Goal: Information Seeking & Learning: Learn about a topic

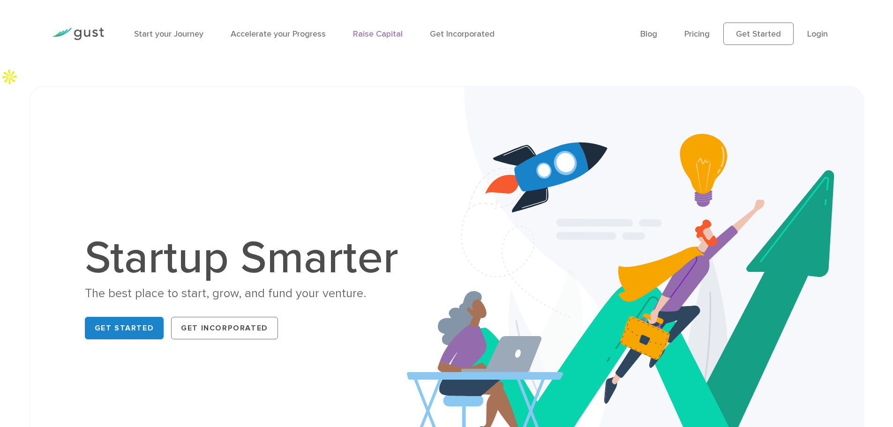
click at [369, 30] on link "Raise Capital" at bounding box center [378, 34] width 50 height 10
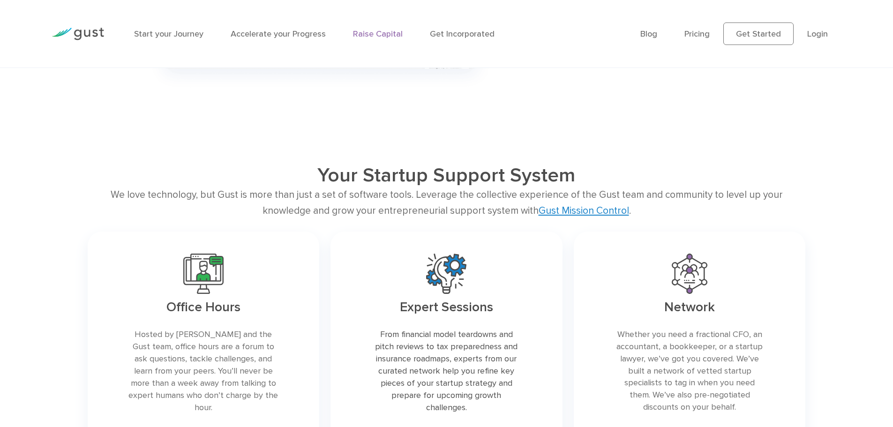
scroll to position [1594, 0]
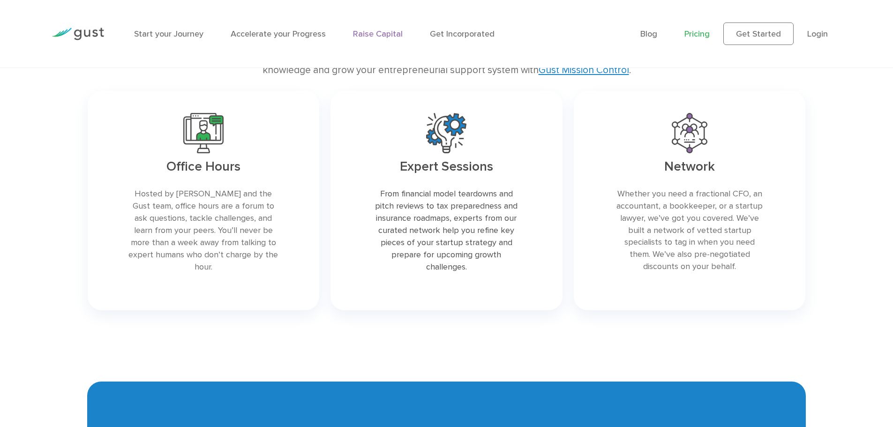
click at [704, 32] on link "Pricing" at bounding box center [696, 34] width 25 height 10
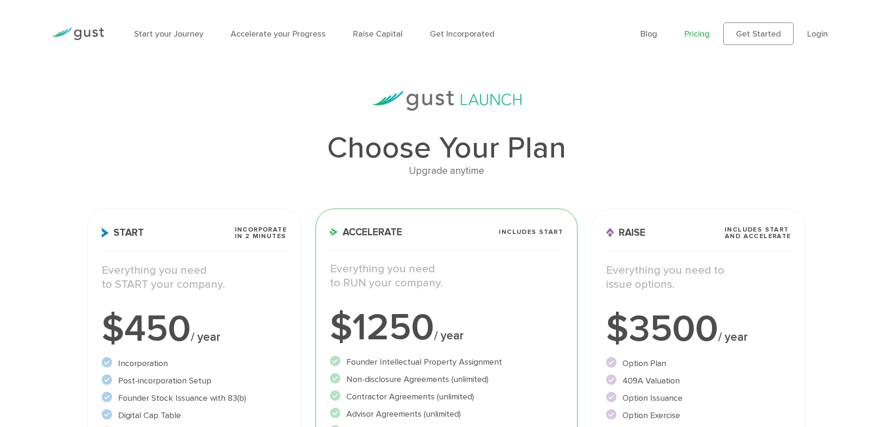
click at [466, 175] on div "Upgrade anytime" at bounding box center [446, 171] width 718 height 16
click at [435, 176] on div "Upgrade anytime" at bounding box center [446, 171] width 718 height 16
click at [121, 233] on span "Start" at bounding box center [123, 233] width 42 height 10
click at [193, 233] on h3 "Start Incorporate in 2 Minutes" at bounding box center [194, 238] width 185 height 25
click at [371, 237] on span "Accelerate" at bounding box center [366, 232] width 72 height 10
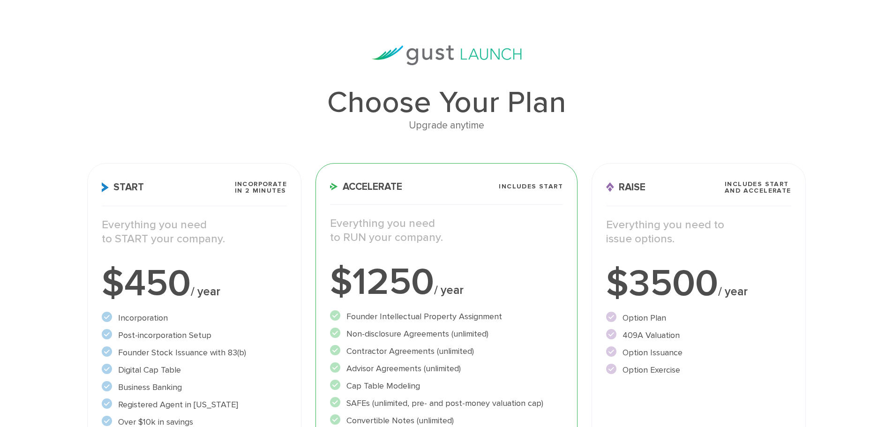
scroll to position [141, 0]
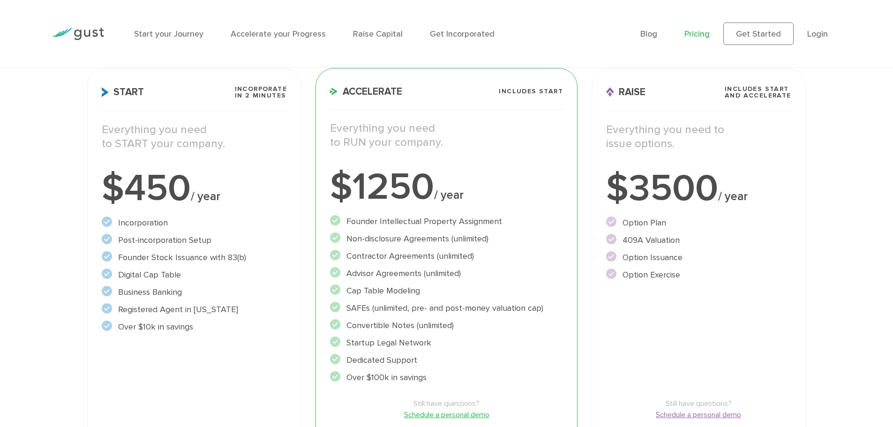
click at [127, 260] on li "Founder Stock Issuance with 83(b)" at bounding box center [194, 257] width 185 height 13
click at [173, 257] on li "Founder Stock Issuance with 83(b)" at bounding box center [194, 257] width 185 height 13
click at [133, 273] on li "Digital Cap Table" at bounding box center [194, 275] width 185 height 13
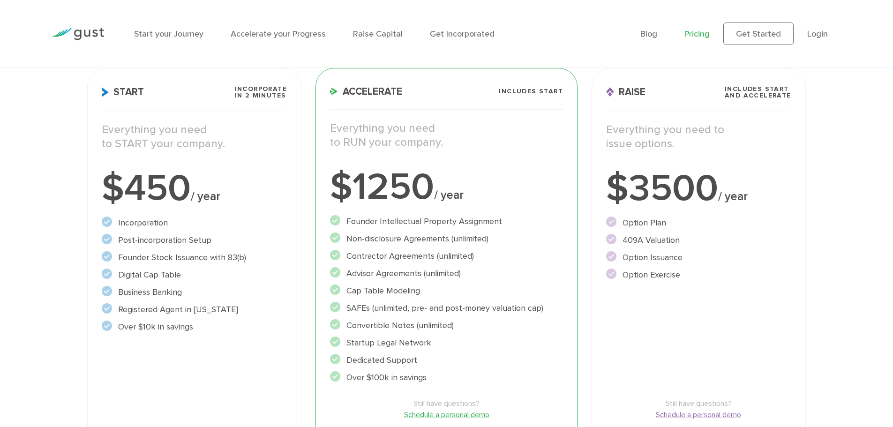
click at [133, 273] on li "Digital Cap Table" at bounding box center [194, 275] width 185 height 13
click at [135, 290] on li "Business Banking" at bounding box center [194, 292] width 185 height 13
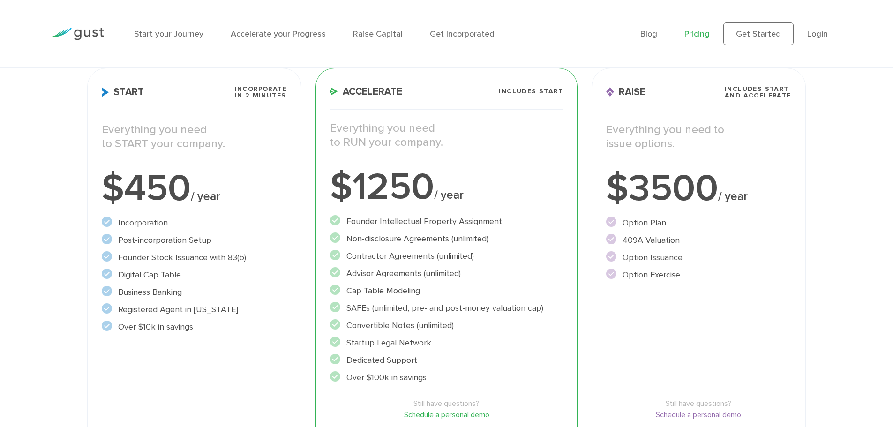
click at [181, 309] on li "Registered Agent in [US_STATE]" at bounding box center [194, 309] width 185 height 13
click at [133, 330] on li "Over $10k in savings" at bounding box center [194, 327] width 185 height 13
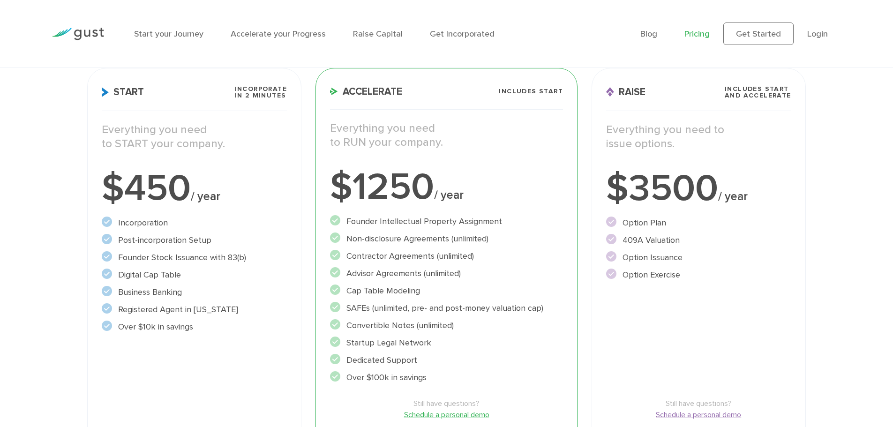
click at [133, 330] on li "Over $10k in savings" at bounding box center [194, 327] width 185 height 13
click at [206, 330] on li "Over $10k in savings" at bounding box center [194, 327] width 185 height 13
click at [360, 238] on li "Non-disclosure Agreements (unlimited)" at bounding box center [446, 239] width 233 height 13
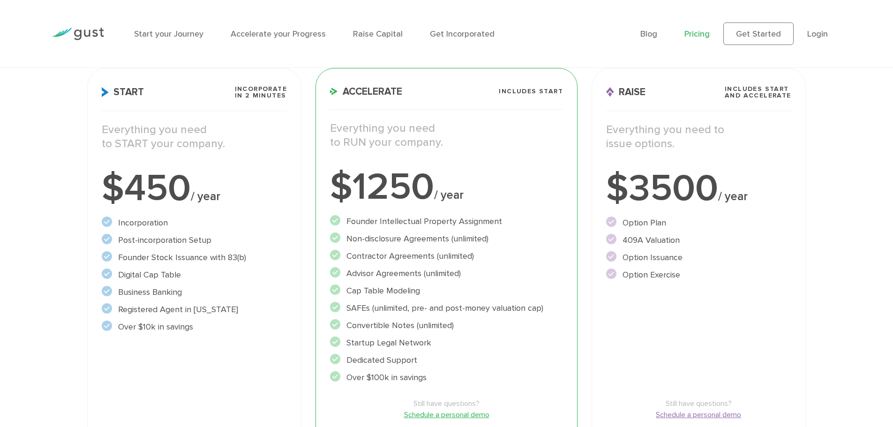
click at [386, 255] on li "Contractor Agreements (unlimited)" at bounding box center [446, 256] width 233 height 13
click at [382, 272] on li "Advisor Agreements (unlimited)" at bounding box center [446, 273] width 233 height 13
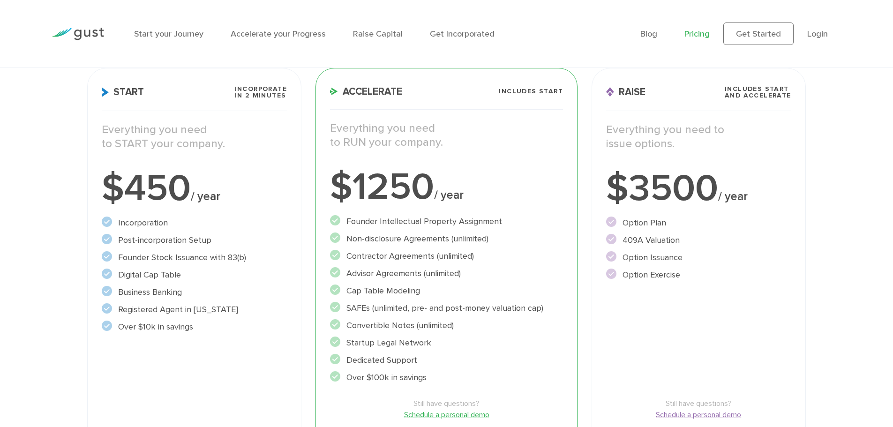
click at [382, 272] on li "Advisor Agreements (unlimited)" at bounding box center [446, 273] width 233 height 13
click at [359, 291] on li "Cap Table Modeling" at bounding box center [446, 291] width 233 height 13
click at [368, 309] on li "SAFEs (unlimited, pre- and post-money valuation cap)" at bounding box center [446, 308] width 233 height 13
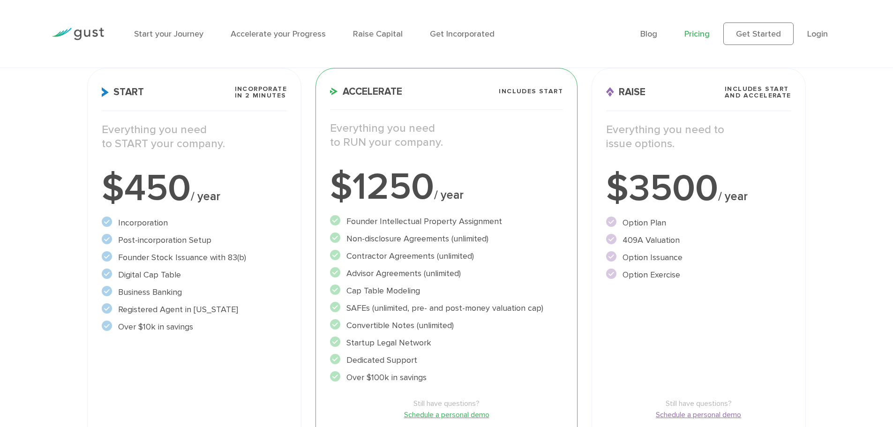
click at [369, 310] on li "SAFEs (unlimited, pre- and post-money valuation cap)" at bounding box center [446, 308] width 233 height 13
click at [361, 308] on li "SAFEs (unlimited, pre- and post-money valuation cap)" at bounding box center [446, 308] width 233 height 13
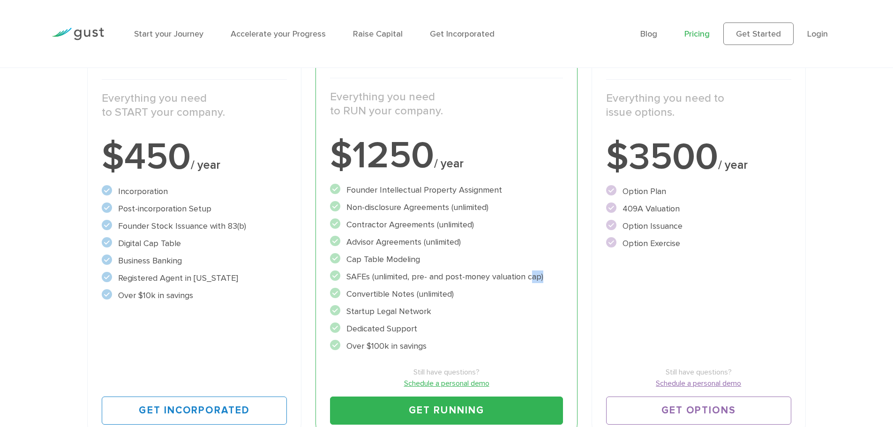
scroll to position [234, 0]
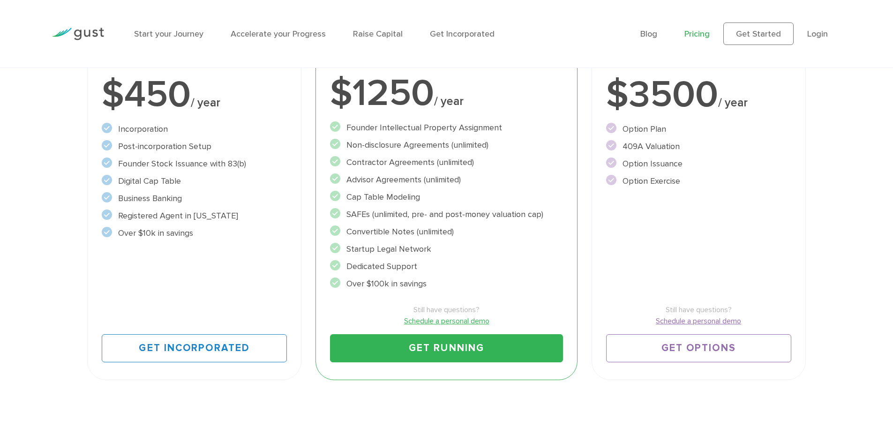
click at [366, 230] on li "Convertible Notes (unlimited)" at bounding box center [446, 231] width 233 height 13
click at [378, 248] on li "Startup Legal Network" at bounding box center [446, 249] width 233 height 13
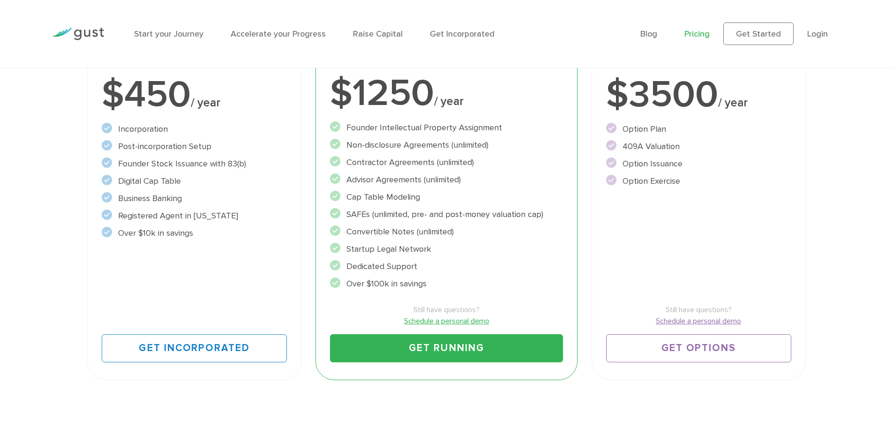
click at [378, 248] on li "Startup Legal Network" at bounding box center [446, 249] width 233 height 13
click at [377, 265] on li "Dedicated Support" at bounding box center [446, 266] width 233 height 13
click at [377, 266] on li "Dedicated Support" at bounding box center [446, 266] width 233 height 13
click at [378, 265] on li "Dedicated Support" at bounding box center [446, 266] width 233 height 13
click at [373, 283] on li "Over $100k in savings" at bounding box center [446, 284] width 233 height 13
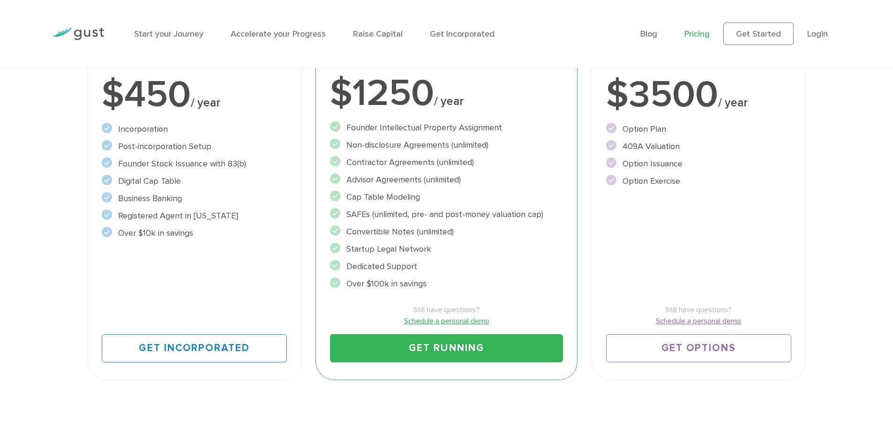
click at [373, 283] on li "Over $100k in savings" at bounding box center [446, 284] width 233 height 13
click at [398, 283] on li "Over $100k in savings" at bounding box center [446, 284] width 233 height 13
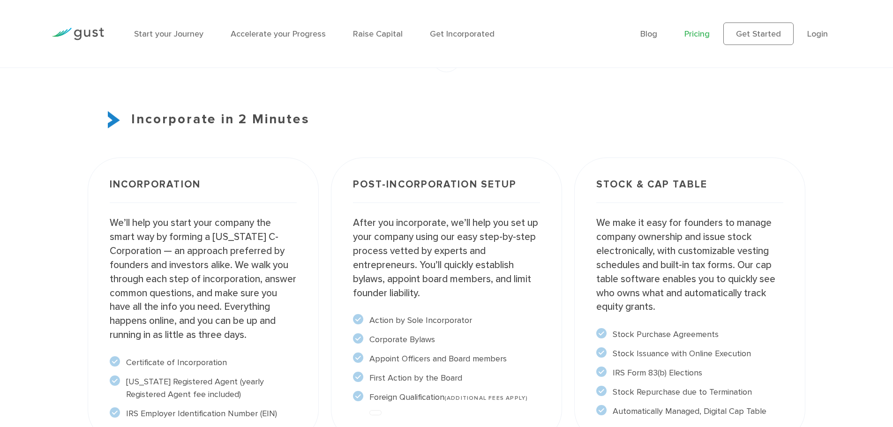
scroll to position [703, 0]
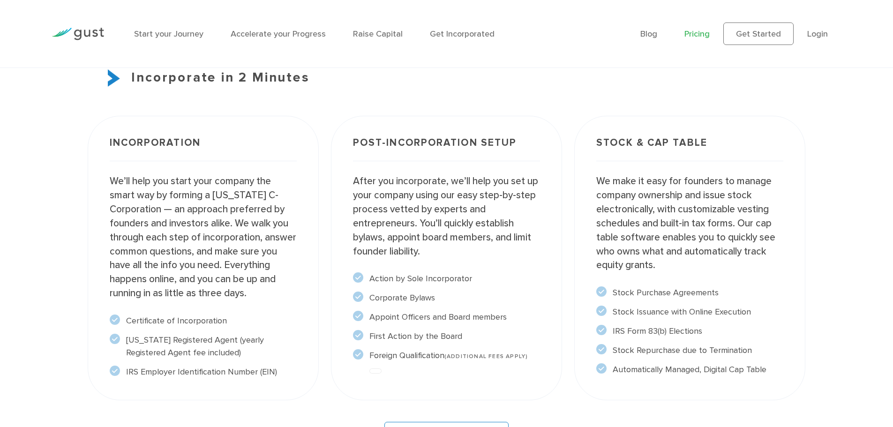
click at [568, 118] on div "Stock & Cap Table We make it easy for founders to manage company ownership and …" at bounding box center [689, 258] width 243 height 296
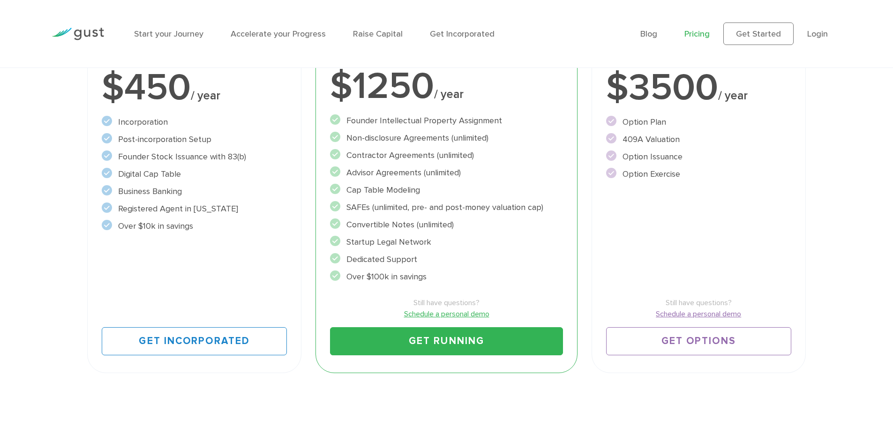
scroll to position [94, 0]
